Goal: Navigation & Orientation: Find specific page/section

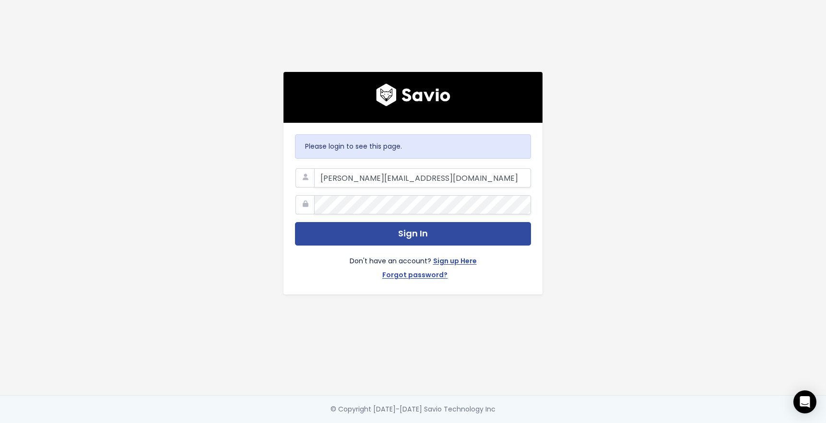
type input "[PERSON_NAME][EMAIL_ADDRESS][DOMAIN_NAME]"
click at [295, 222] on button "Sign In" at bounding box center [413, 233] width 236 height 23
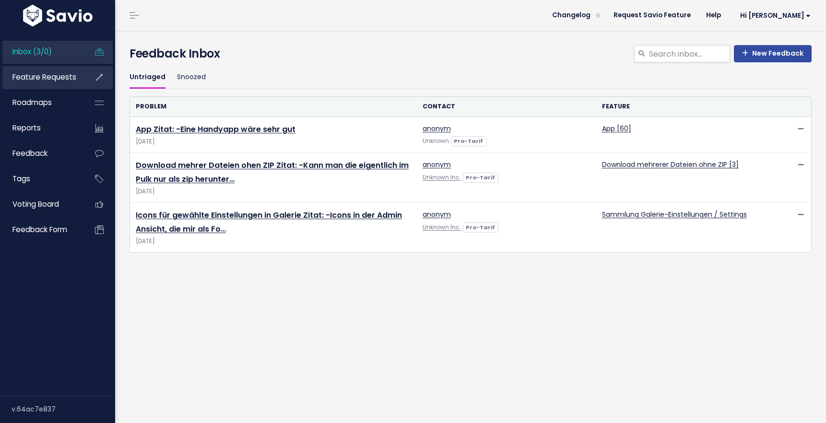
click at [59, 81] on span "Feature Requests" at bounding box center [44, 77] width 64 height 10
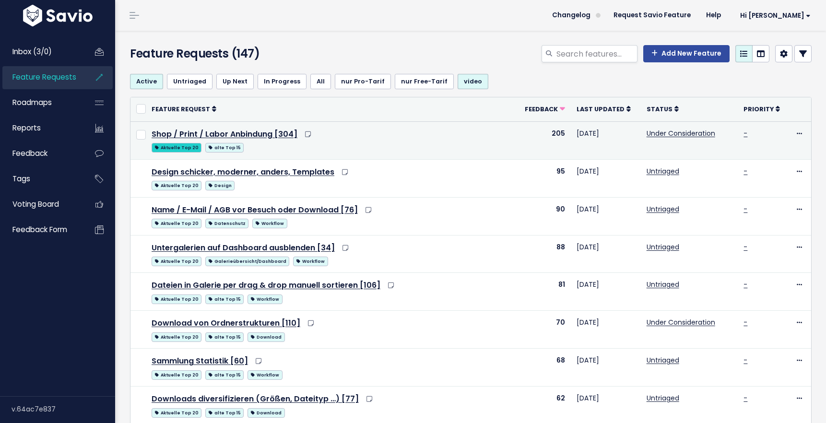
click at [181, 146] on span "Aktuelle Top 20" at bounding box center [177, 148] width 50 height 10
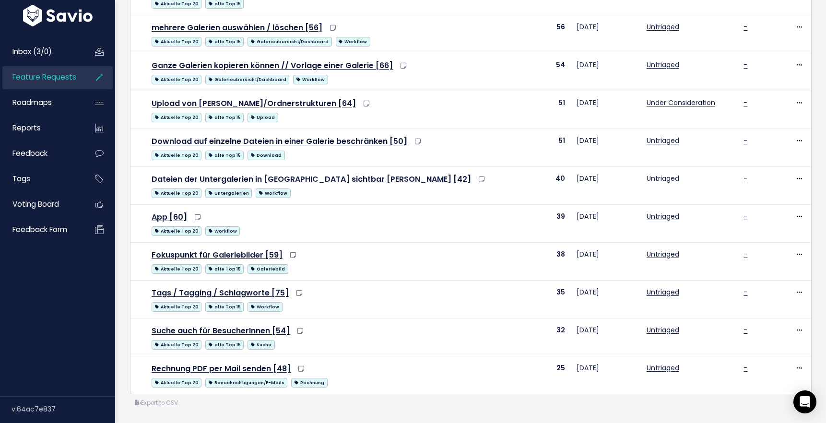
scroll to position [486, 0]
click at [60, 74] on span "Feature Requests" at bounding box center [44, 77] width 64 height 10
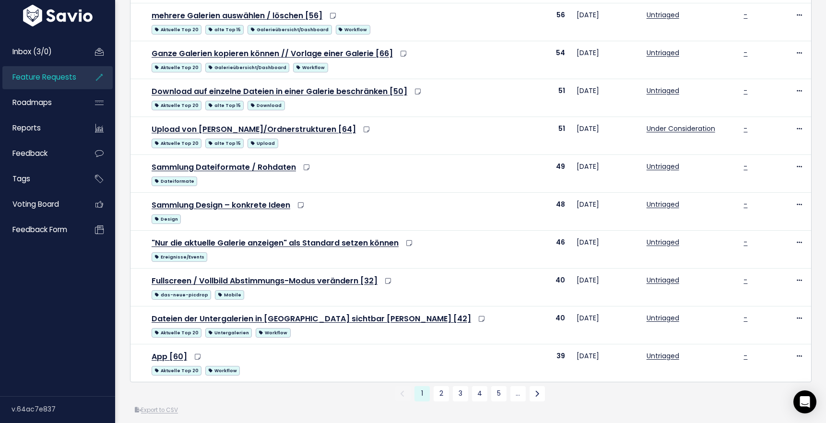
scroll to position [505, 0]
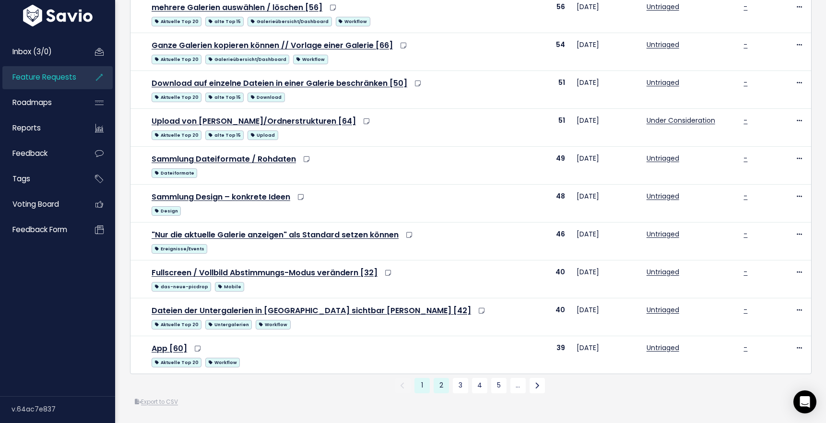
click at [445, 384] on link "2" at bounding box center [440, 385] width 15 height 15
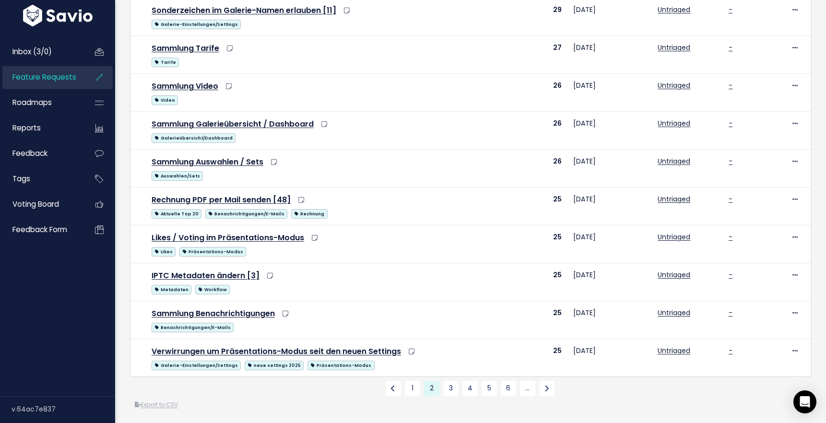
scroll to position [505, 0]
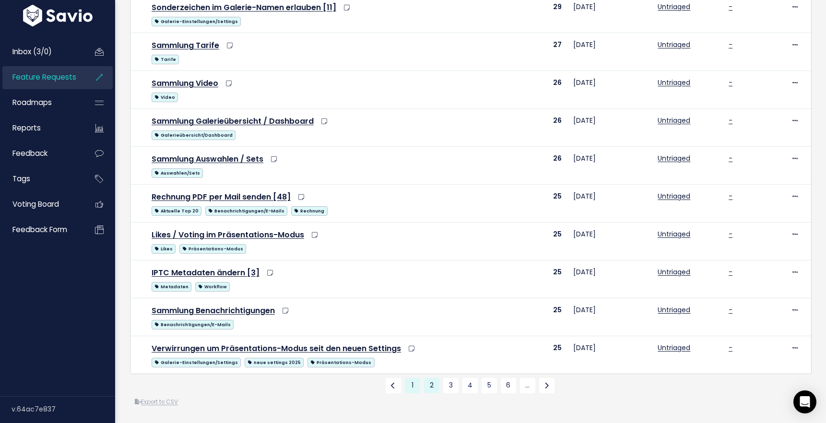
click at [411, 381] on link "1" at bounding box center [412, 385] width 15 height 15
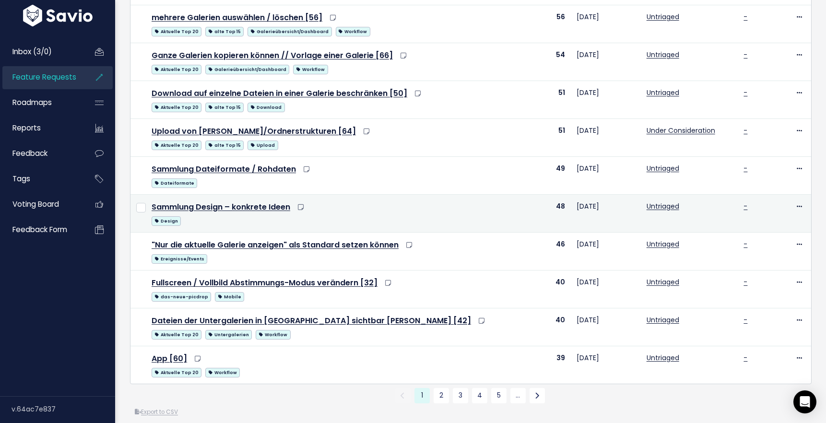
scroll to position [505, 0]
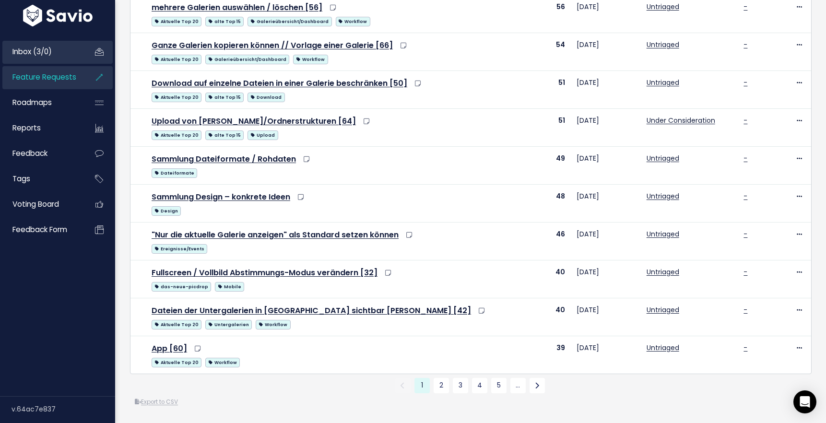
click at [82, 53] on li "Inbox (3/0)" at bounding box center [57, 52] width 110 height 23
click at [55, 53] on link "Inbox (3/0)" at bounding box center [40, 52] width 77 height 22
